Goal: Information Seeking & Learning: Learn about a topic

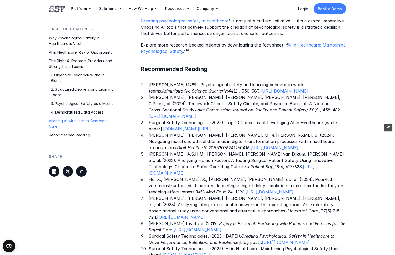
scroll to position [1076, 0]
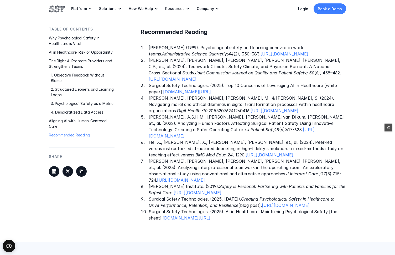
drag, startPoint x: 338, startPoint y: 193, endPoint x: 147, endPoint y: 180, distance: 191.7
click at [147, 180] on ol "[PERSON_NAME] (1999). Psychological safety and learning behavior in work teams.…" at bounding box center [243, 132] width 205 height 177
copy p "Surgical Safety Technologies. (2025, [DATE]). Creating Psychological Safety in …"
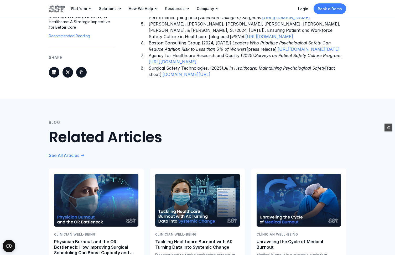
scroll to position [969, 0]
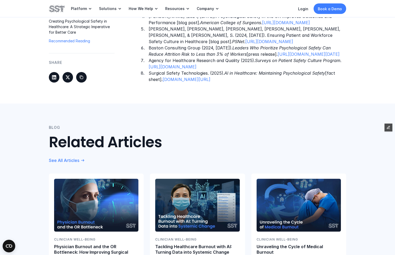
drag, startPoint x: 345, startPoint y: 121, endPoint x: 148, endPoint y: 112, distance: 197.2
copy p "Surgical Safety Technologies. (2025). AI in Healthcare: Maintaining Psychologic…"
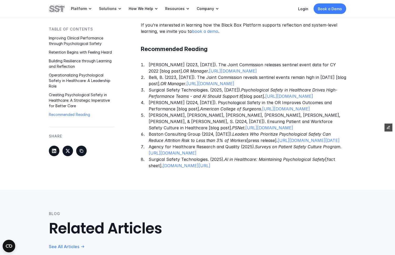
scroll to position [879, 0]
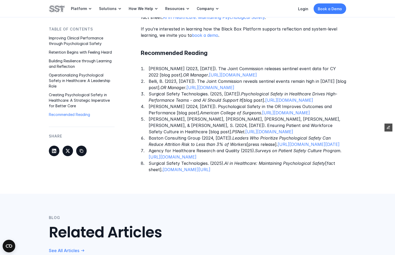
drag, startPoint x: 353, startPoint y: 118, endPoint x: 146, endPoint y: 103, distance: 207.0
copy p "Surgical Safety Technologies. (2025, May 8). Psychological Safety in Healthcare…"
